Goal: Task Accomplishment & Management: Complete application form

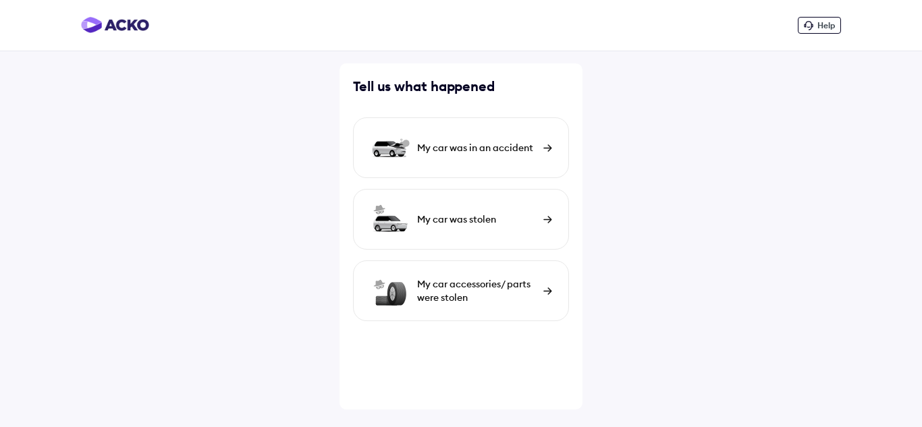
click at [546, 144] on img at bounding box center [548, 147] width 9 height 7
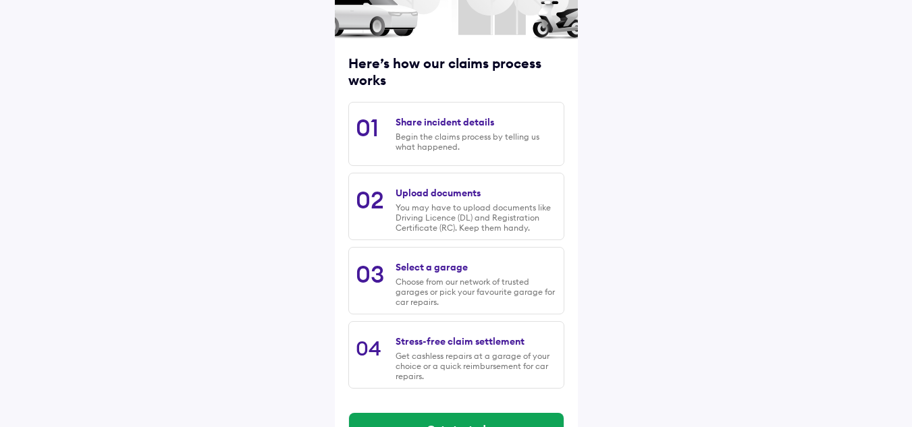
scroll to position [178, 0]
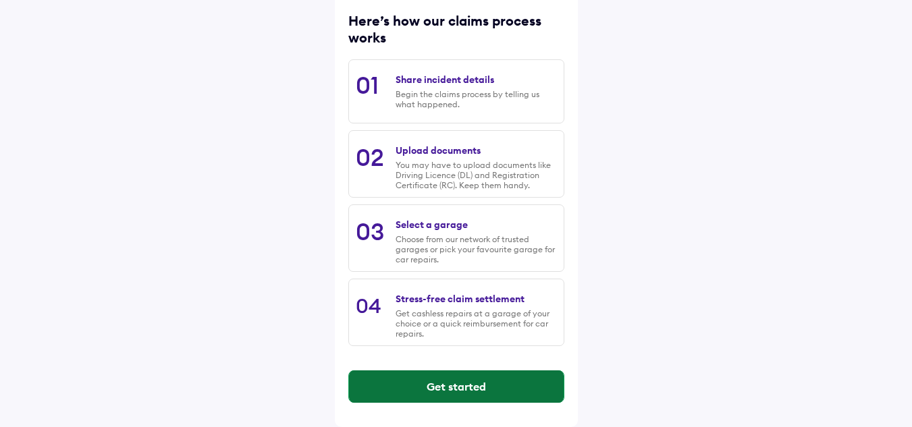
click at [464, 387] on button "Get started" at bounding box center [456, 387] width 215 height 32
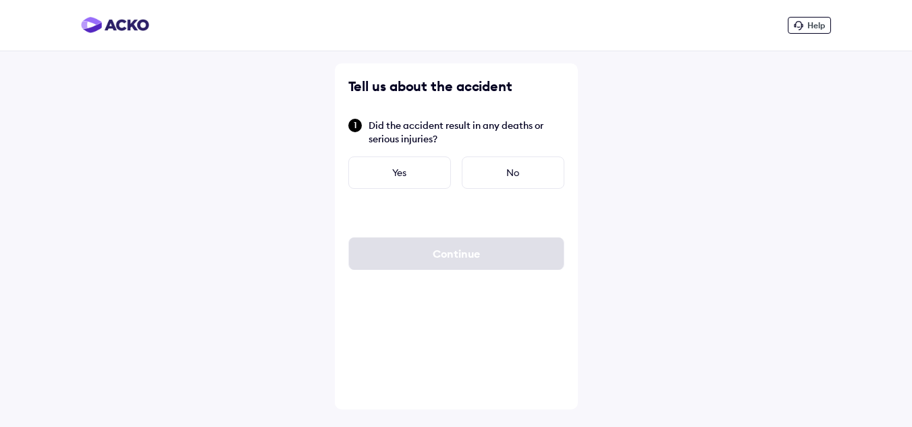
scroll to position [0, 0]
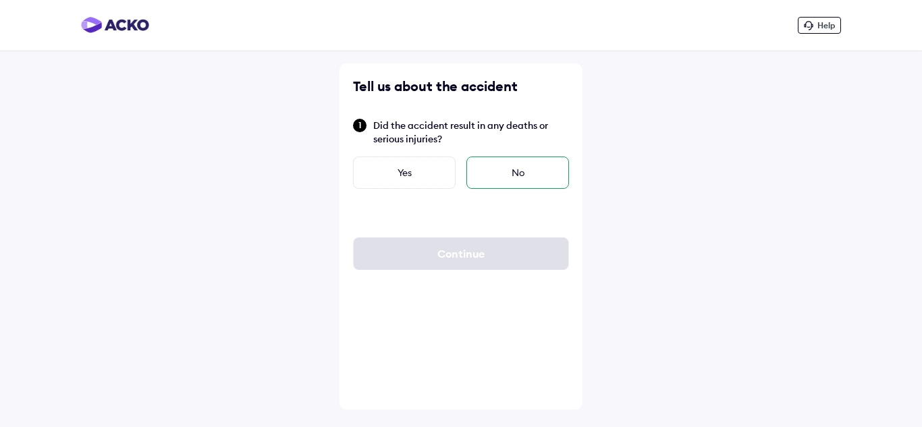
click at [513, 177] on div "No" at bounding box center [518, 173] width 103 height 32
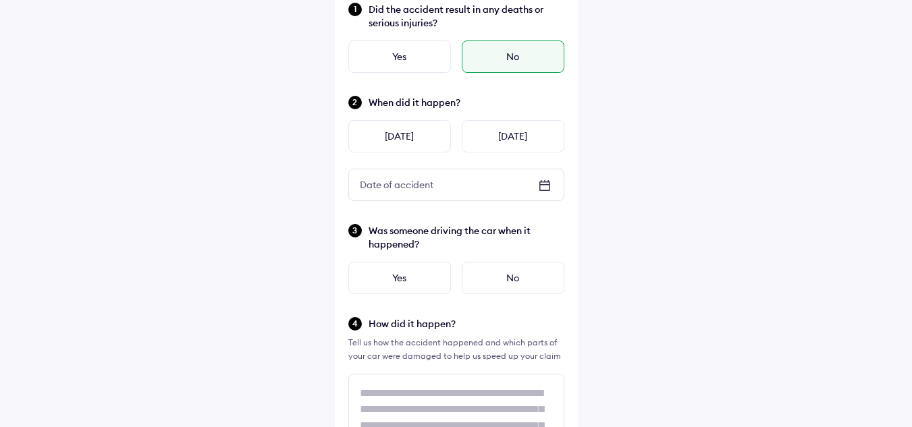
scroll to position [135, 0]
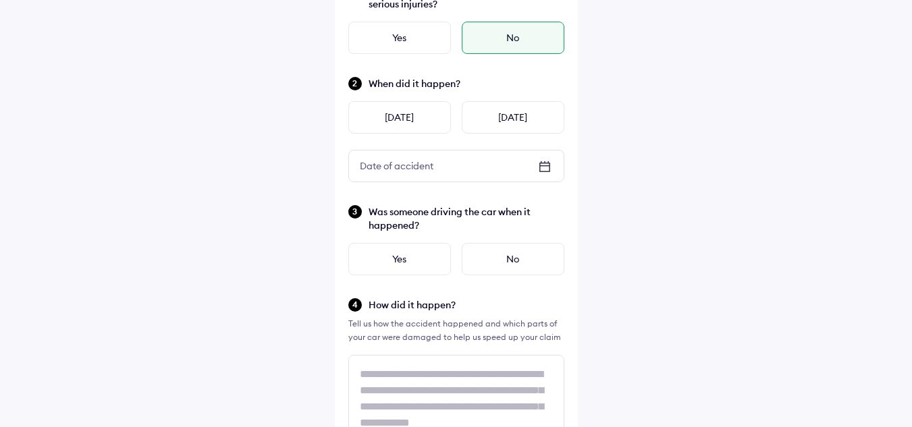
click at [541, 165] on icon at bounding box center [545, 167] width 16 height 16
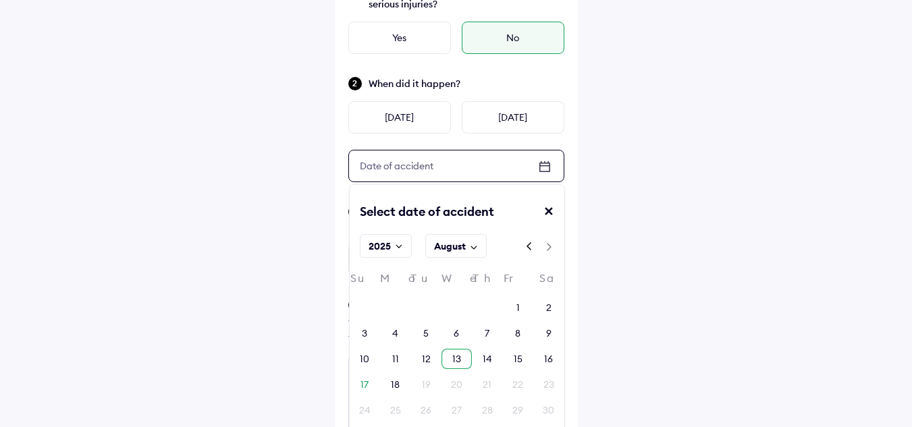
click at [460, 354] on div "13" at bounding box center [456, 359] width 9 height 14
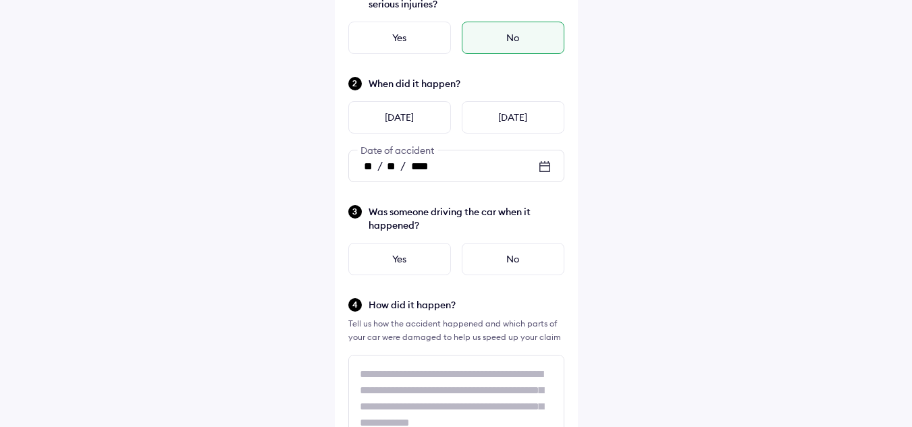
scroll to position [203, 0]
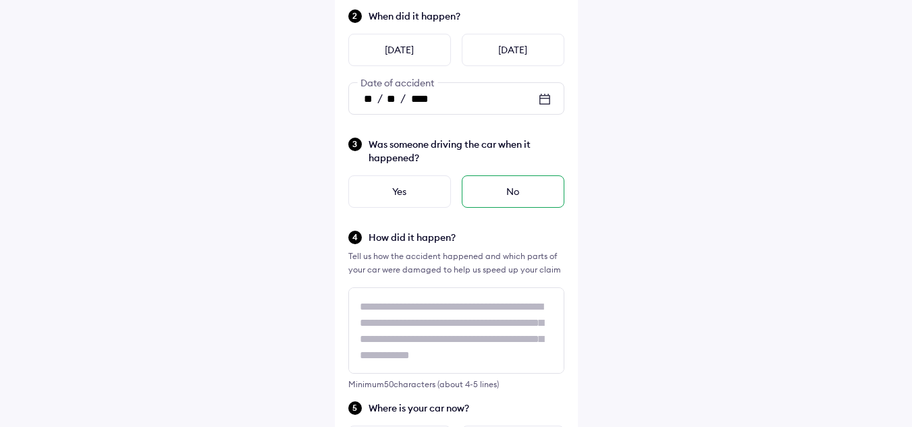
click at [522, 192] on div "No" at bounding box center [513, 192] width 103 height 32
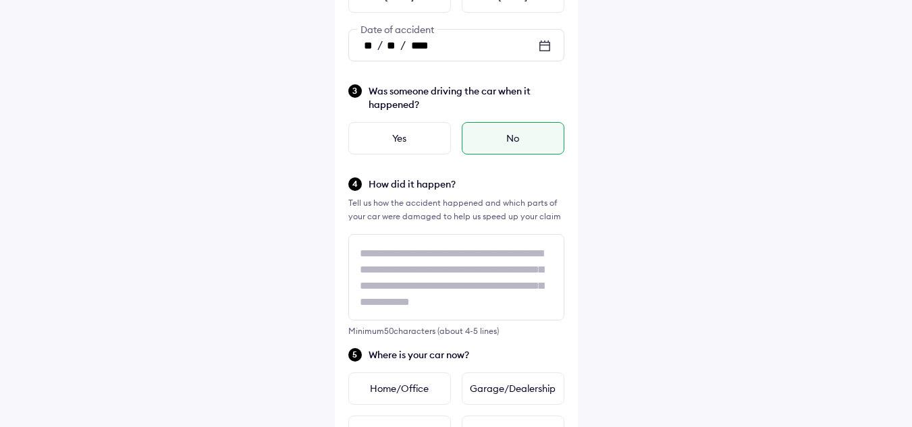
scroll to position [338, 0]
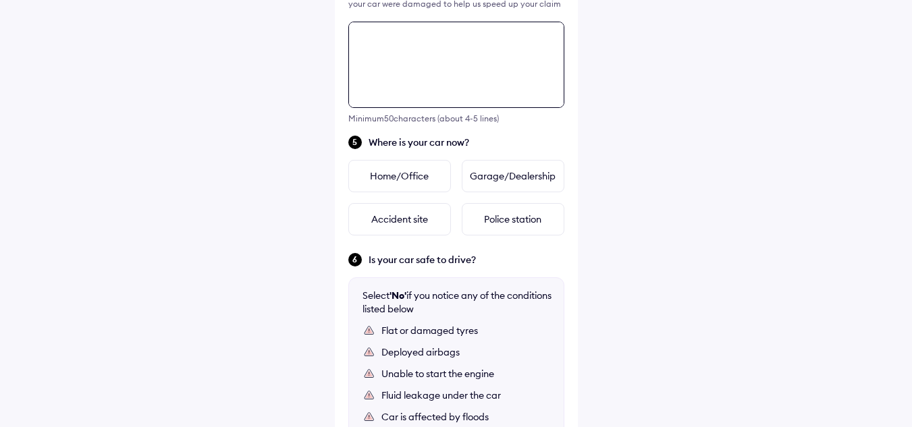
click at [431, 176] on div "Tell us about the accident Did the accident result in any deaths or serious inj…" at bounding box center [456, 108] width 243 height 1027
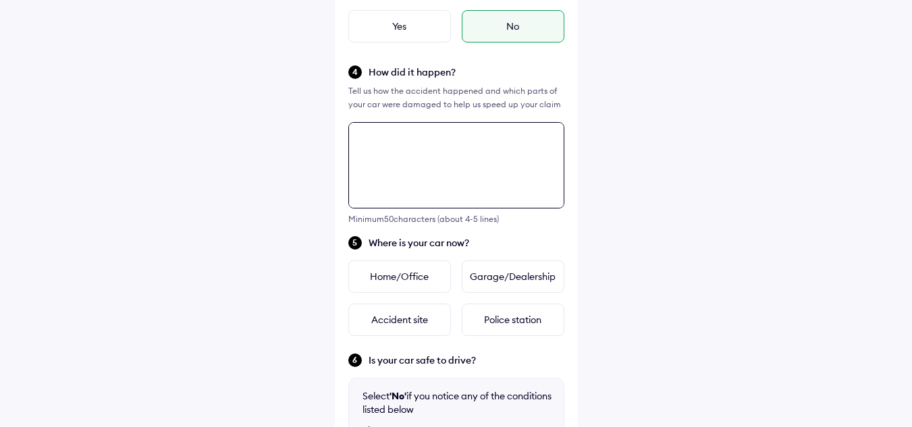
scroll to position [355, 0]
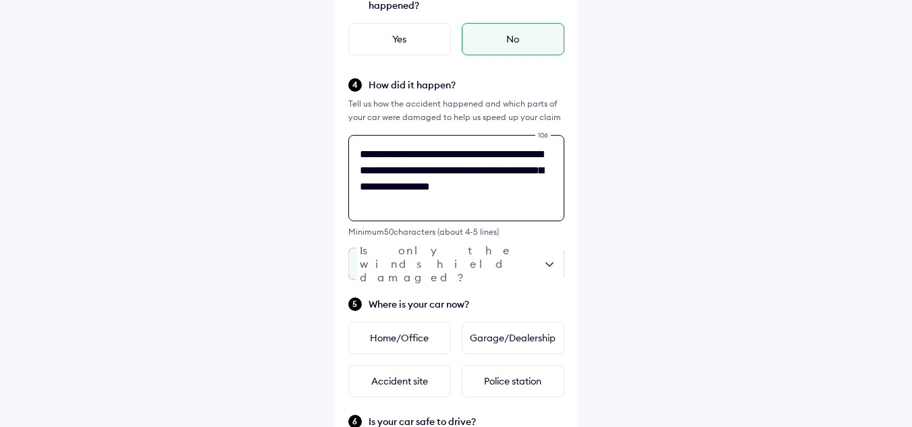
type textarea "**********"
click at [557, 266] on div at bounding box center [456, 264] width 216 height 32
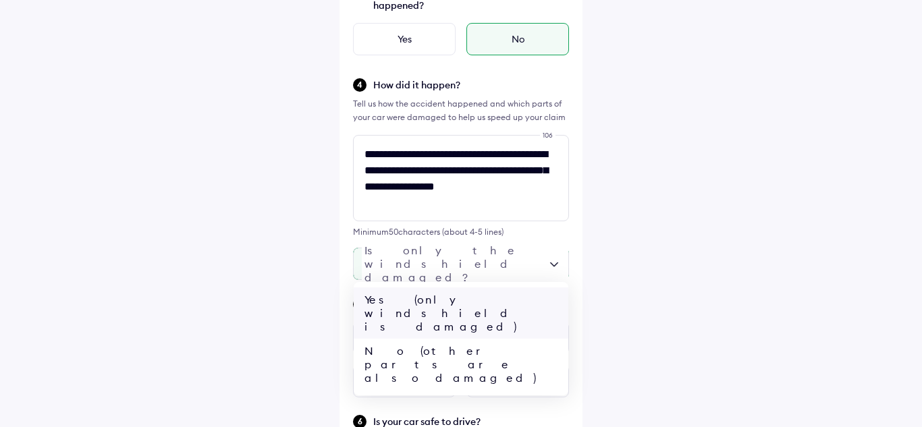
click at [490, 301] on div "Yes (only windshield is damaged)" at bounding box center [461, 313] width 215 height 51
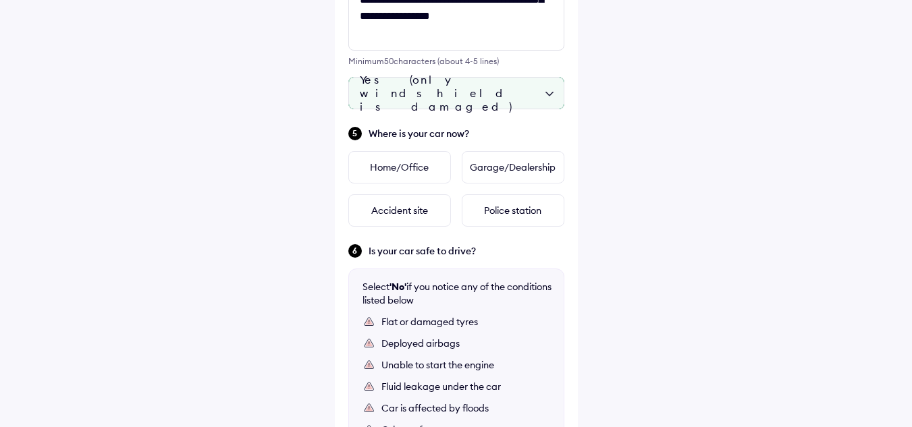
scroll to position [558, 0]
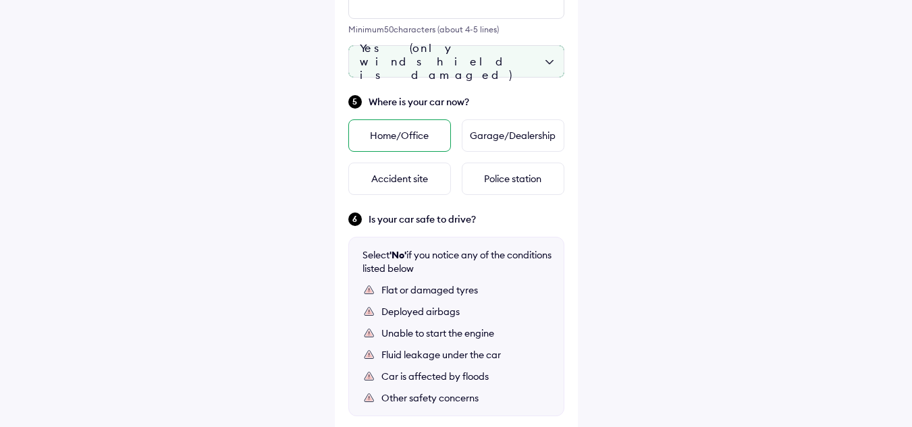
click at [389, 138] on div "Home/Office" at bounding box center [399, 136] width 103 height 32
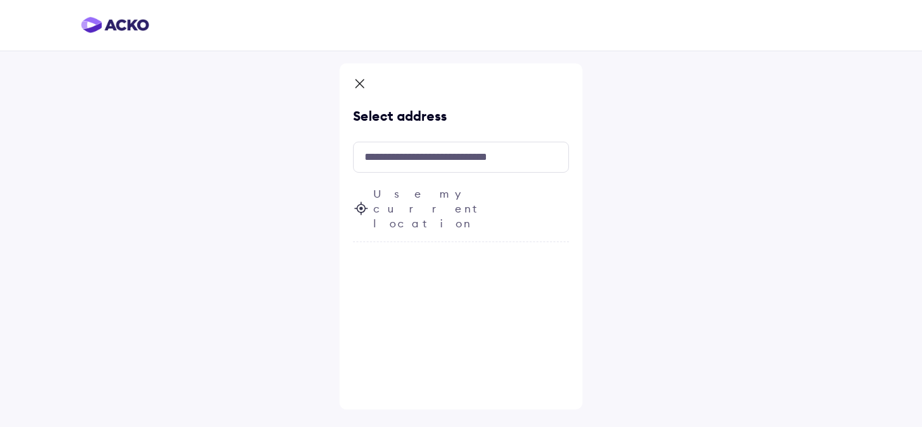
click at [446, 189] on span "Use my current location" at bounding box center [471, 208] width 196 height 45
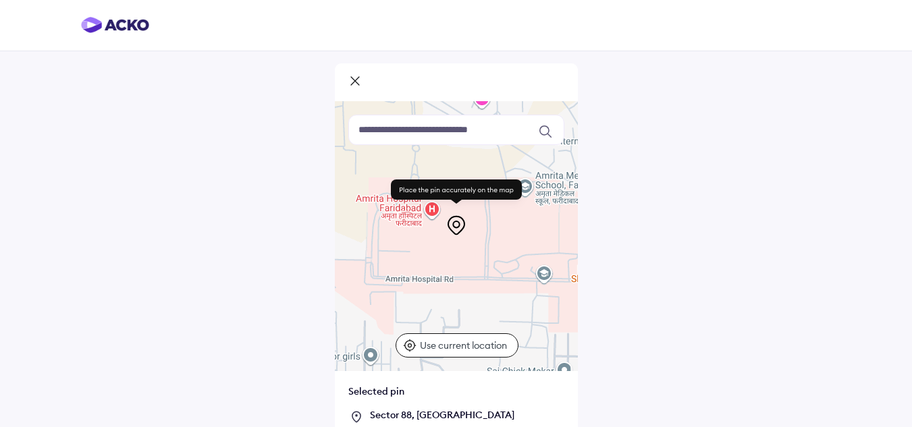
click at [421, 132] on input at bounding box center [456, 130] width 216 height 30
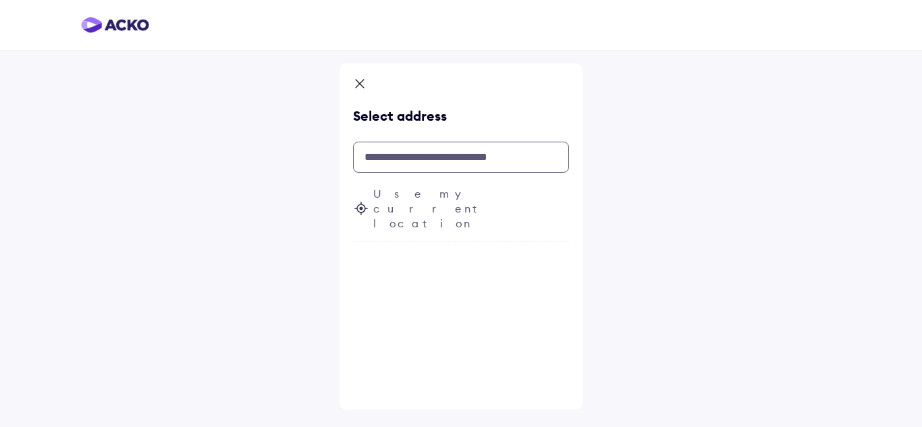
click at [423, 153] on input "text" at bounding box center [461, 157] width 216 height 31
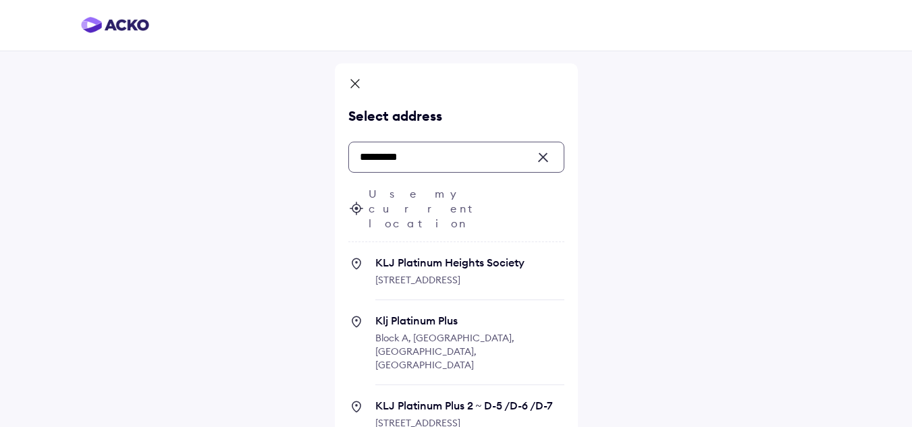
click at [453, 256] on span "KLJ Platinum Heights Society" at bounding box center [469, 263] width 189 height 14
type input "*********"
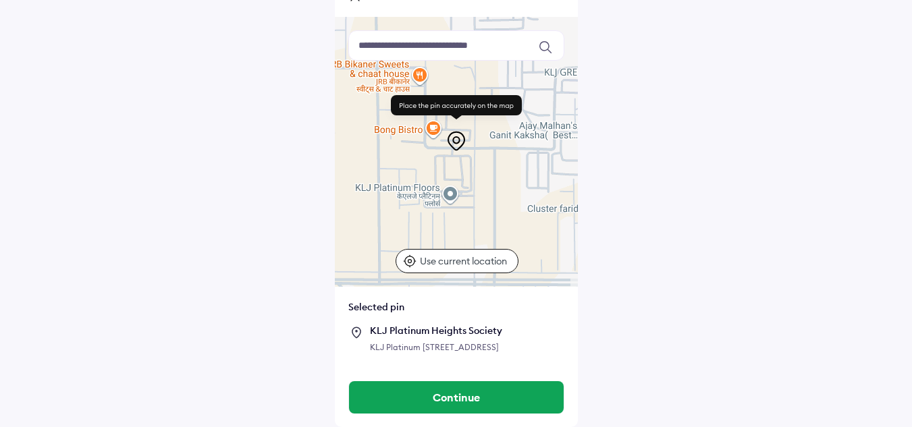
scroll to position [111, 0]
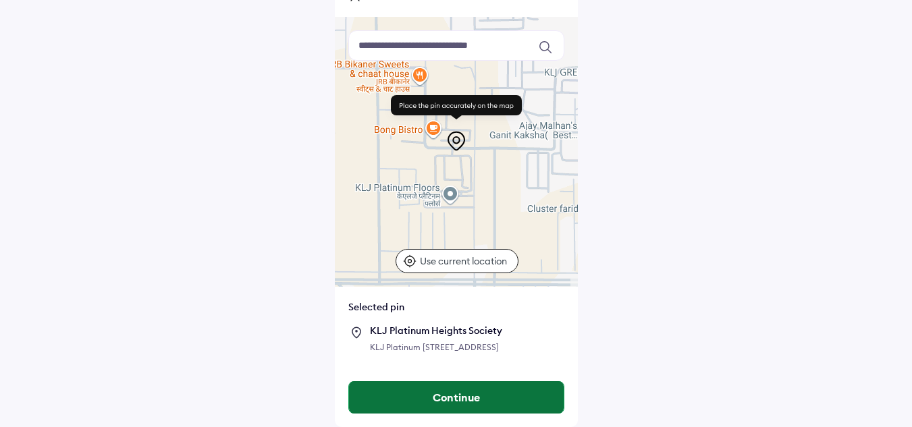
click at [473, 387] on button "Continue" at bounding box center [456, 398] width 215 height 32
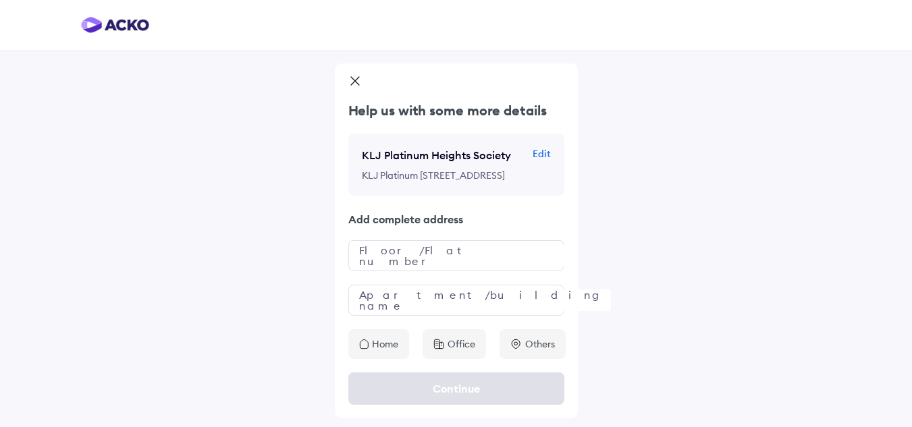
scroll to position [32, 0]
click at [379, 269] on input "text" at bounding box center [456, 255] width 216 height 31
type input "********"
click at [373, 305] on input "text" at bounding box center [456, 300] width 216 height 31
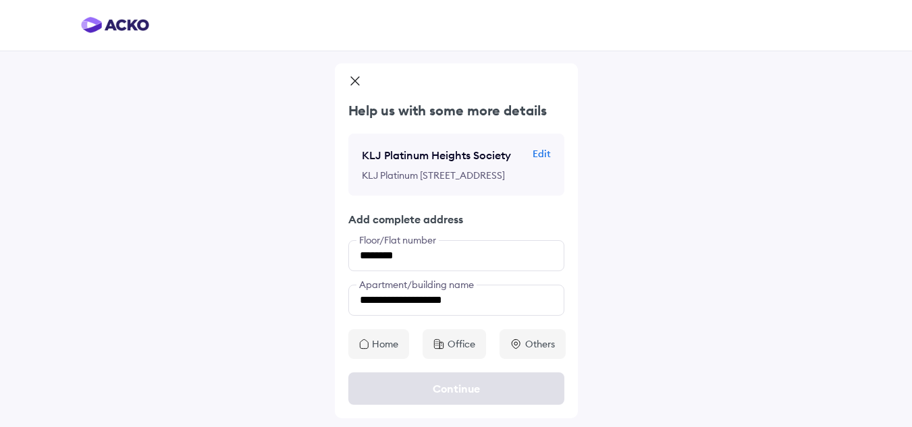
click at [385, 351] on p "Home" at bounding box center [385, 345] width 26 height 14
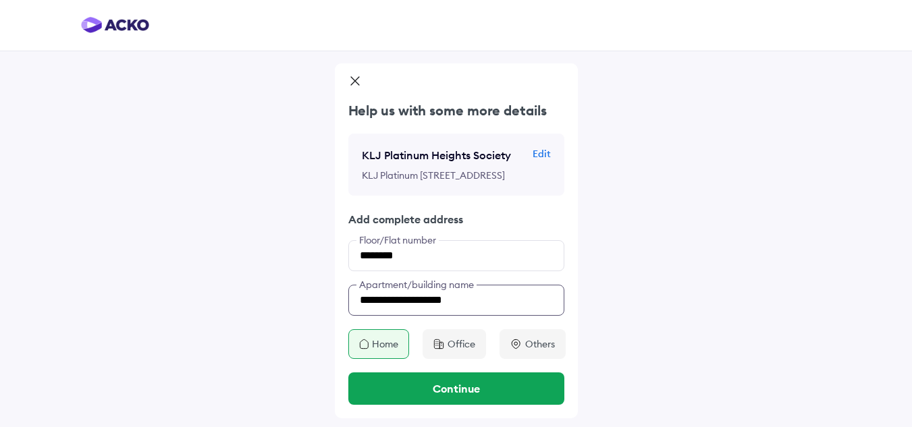
click at [473, 307] on input "**********" at bounding box center [456, 300] width 216 height 31
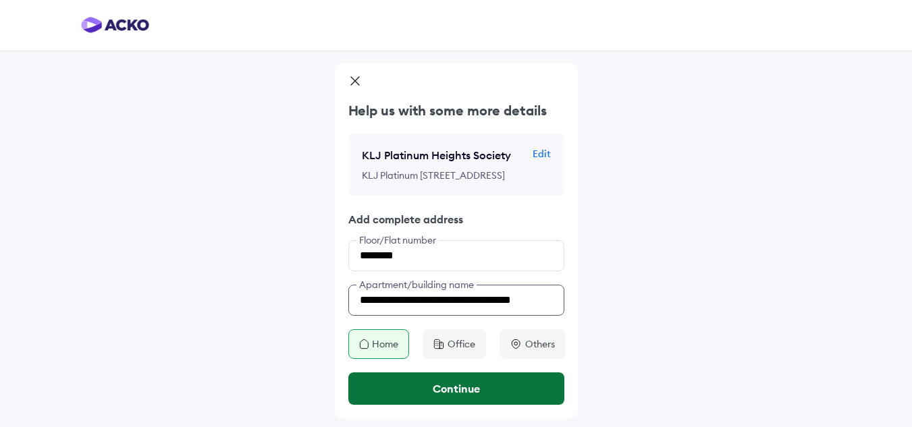
type input "**********"
click at [461, 397] on button "Continue" at bounding box center [456, 389] width 216 height 32
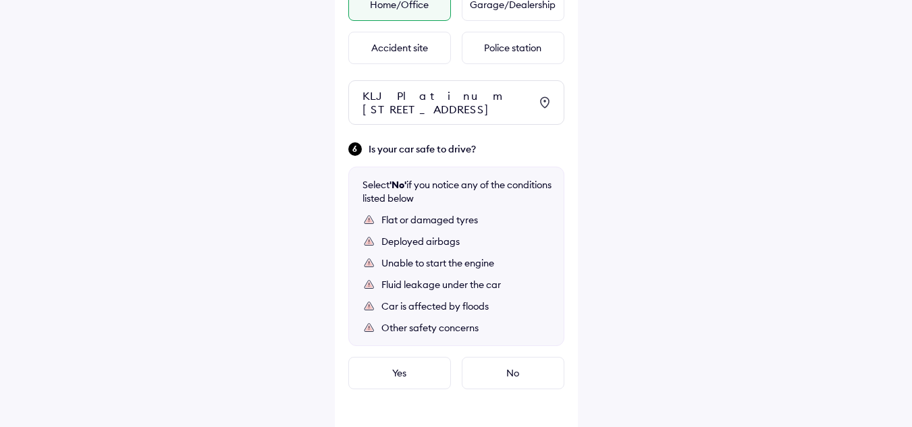
scroll to position [719, 0]
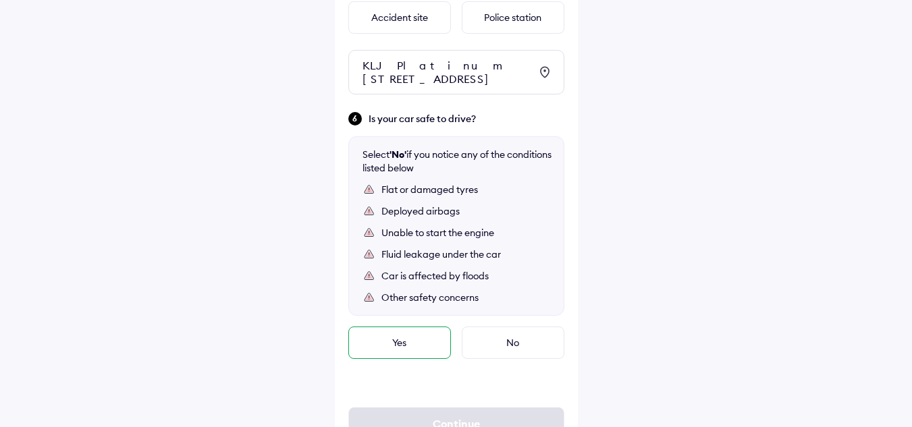
click at [406, 359] on div "Yes" at bounding box center [399, 343] width 103 height 32
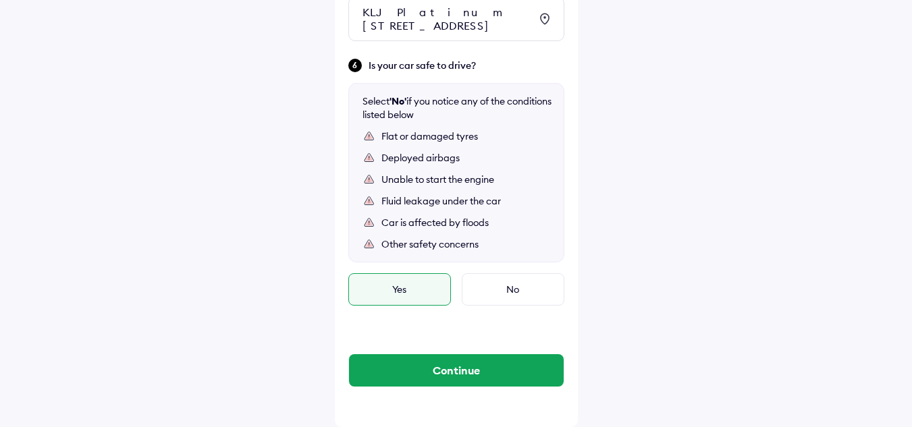
scroll to position [813, 0]
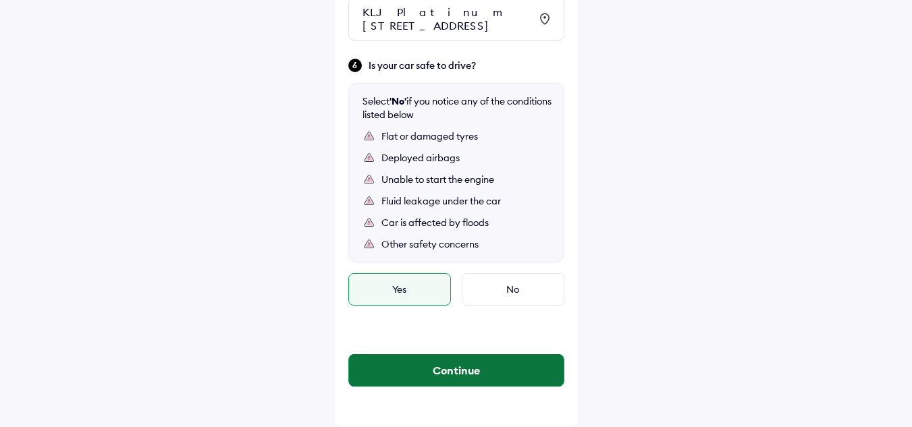
click at [483, 369] on button "Continue" at bounding box center [456, 370] width 215 height 32
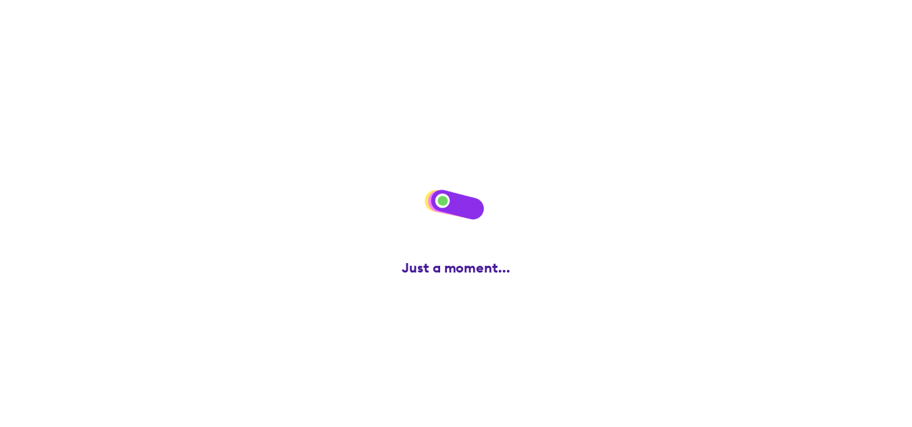
scroll to position [0, 0]
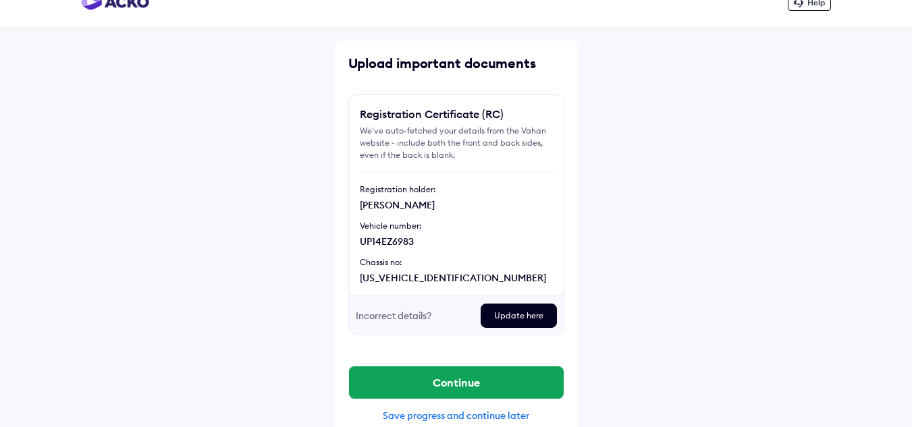
scroll to position [42, 0]
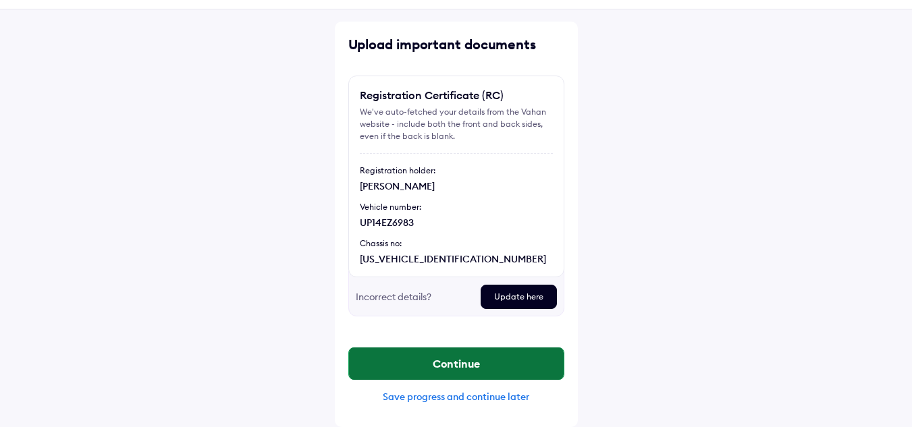
click at [463, 371] on button "Continue" at bounding box center [456, 364] width 215 height 32
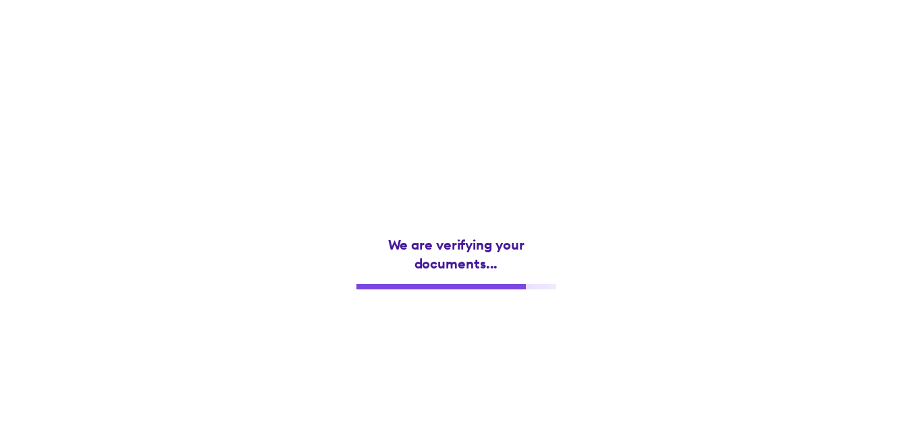
scroll to position [0, 0]
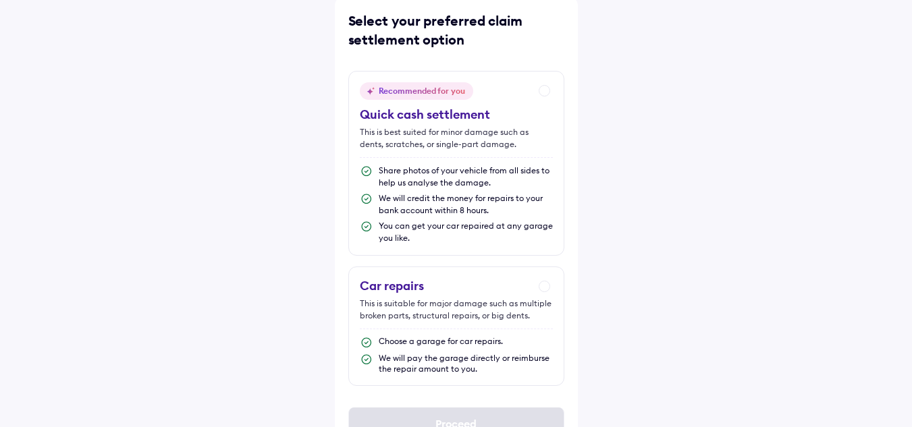
scroll to position [35, 0]
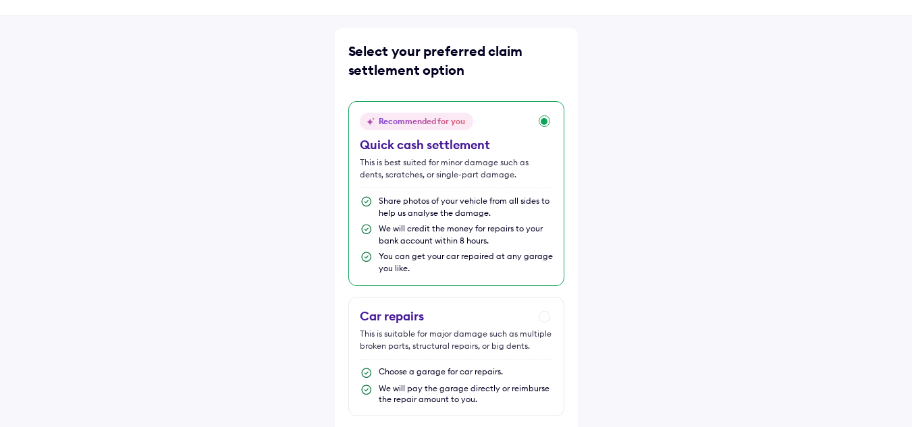
click at [544, 120] on div "Recommended for you Quick cash settlement This is best suited for minor damage …" at bounding box center [456, 193] width 216 height 185
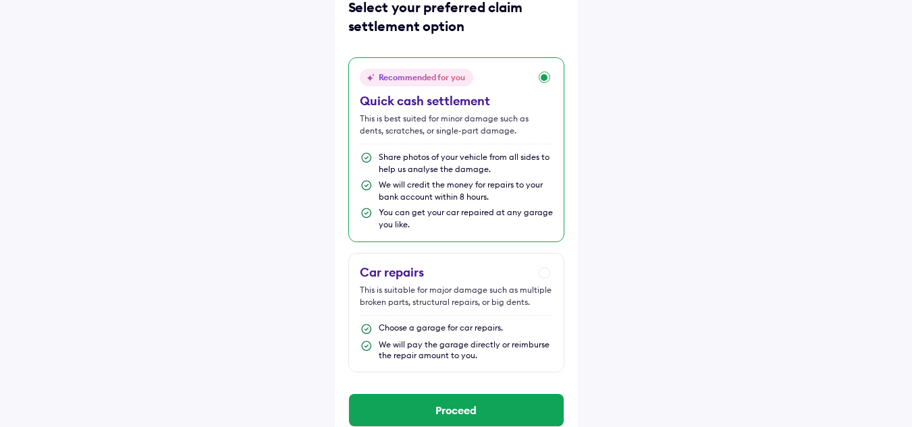
scroll to position [103, 0]
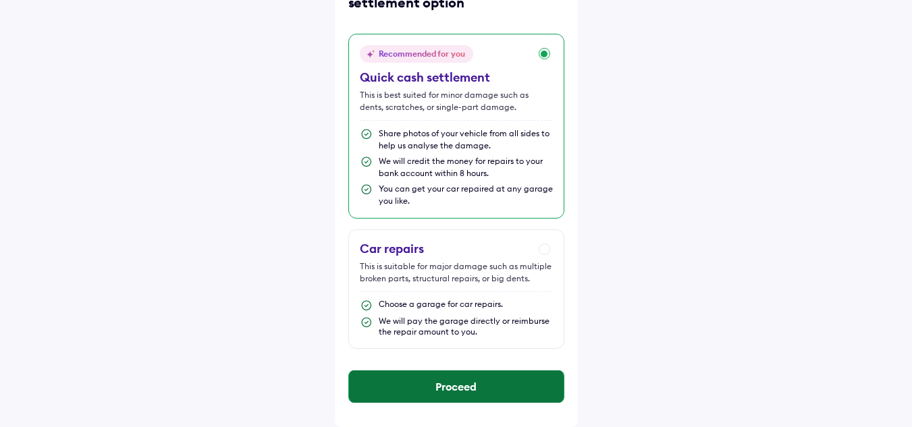
click at [502, 394] on button "Proceed" at bounding box center [456, 387] width 215 height 32
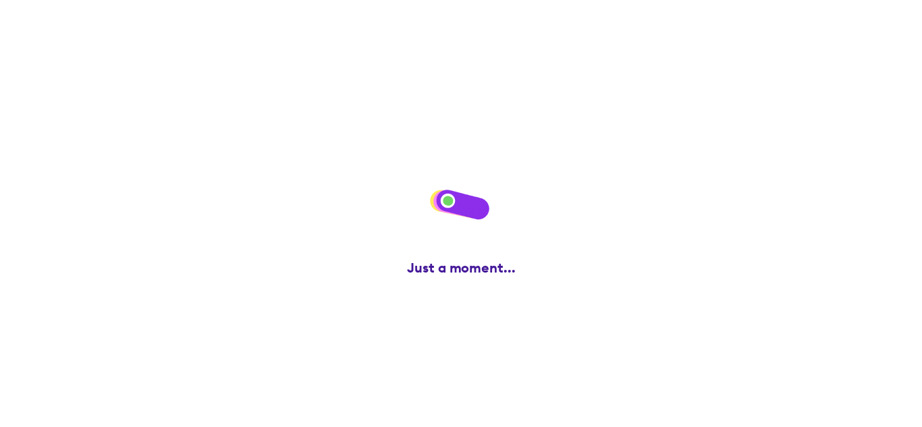
scroll to position [0, 0]
